Goal: Information Seeking & Learning: Learn about a topic

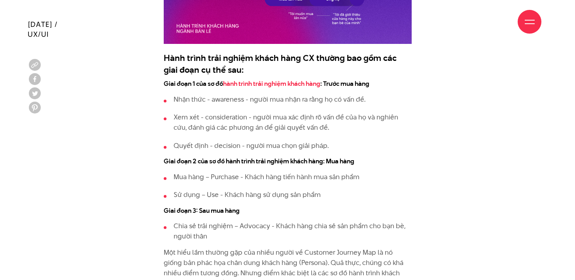
scroll to position [1010, 0]
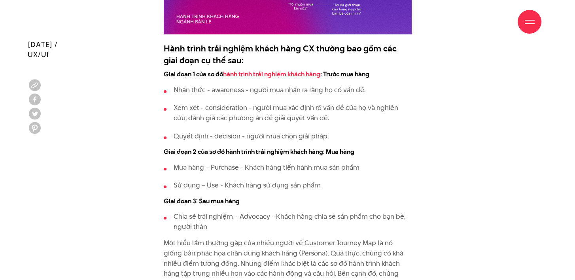
click at [175, 92] on p "Nhận thức - awareness - người mua nhận ra rằng họ có vấn đề." at bounding box center [292, 90] width 238 height 10
click at [179, 109] on p "Xem xét - consideration - người mua xác định rõ vấn đề của họ và nghiên cứu, đá…" at bounding box center [292, 113] width 238 height 20
click at [177, 108] on p "Xem xét - consideration - người mua xác định rõ vấn đề của họ và nghiên cứu, đá…" at bounding box center [292, 113] width 238 height 20
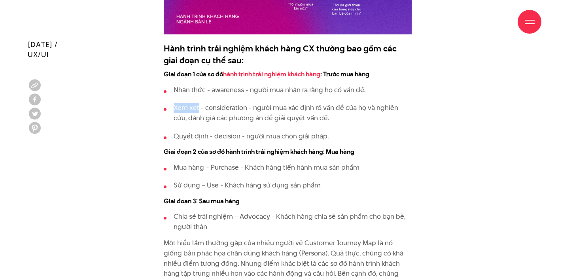
drag, startPoint x: 174, startPoint y: 107, endPoint x: 199, endPoint y: 108, distance: 24.9
click at [199, 108] on p "Xem xét - consideration - người mua xác định rõ vấn đề của họ và nghiên cứu, đá…" at bounding box center [292, 113] width 238 height 20
copy p "Xem xét"
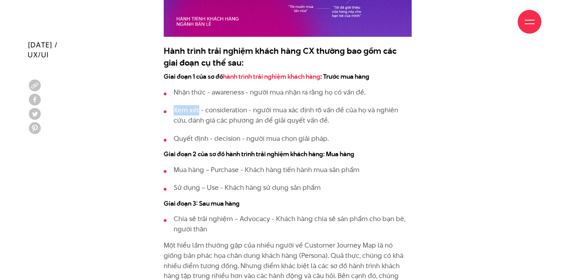
scroll to position [1008, 0]
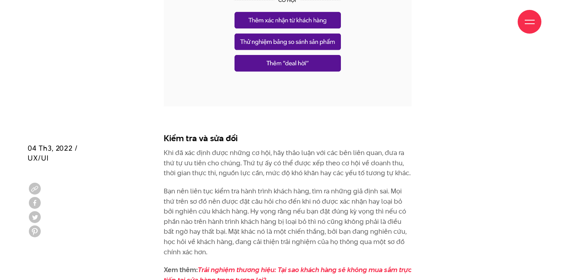
scroll to position [3344, 0]
